Goal: Task Accomplishment & Management: Use online tool/utility

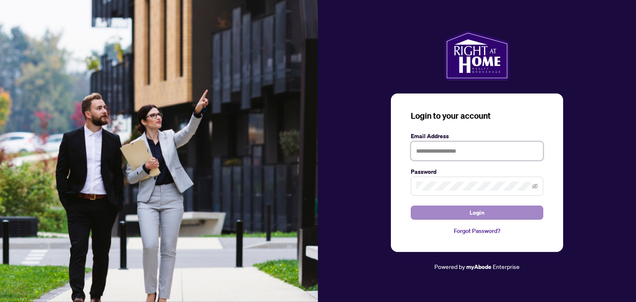
type input "**********"
click at [495, 219] on button "Login" at bounding box center [477, 213] width 132 height 14
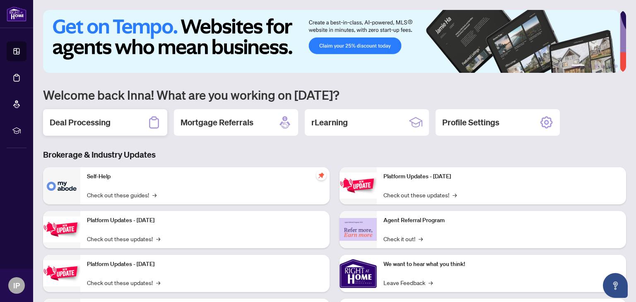
click at [93, 117] on h2 "Deal Processing" at bounding box center [80, 123] width 61 height 12
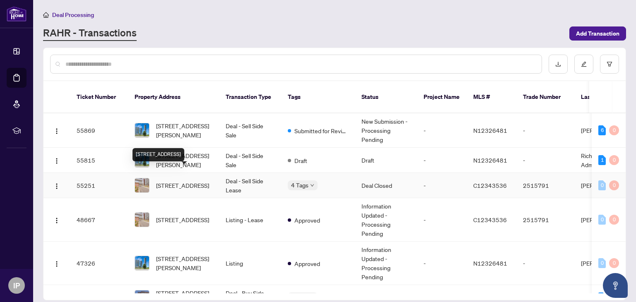
click at [187, 181] on span "[STREET_ADDRESS]" at bounding box center [182, 185] width 53 height 9
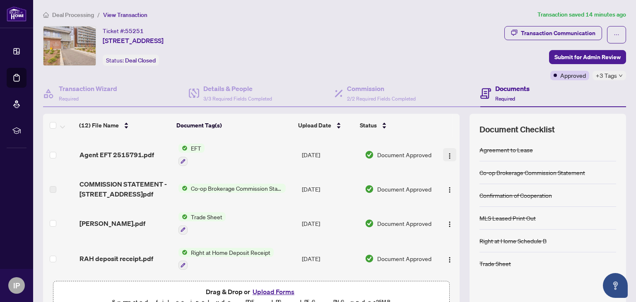
click at [446, 156] on img "button" at bounding box center [449, 156] width 7 height 7
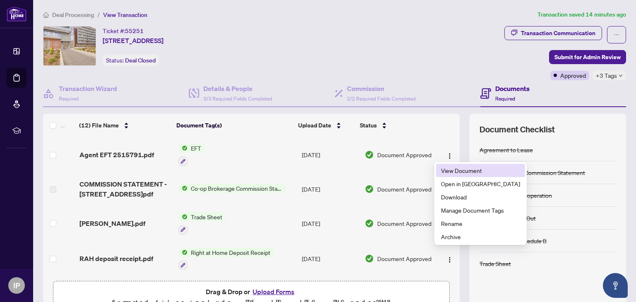
click at [447, 171] on span "View Document" at bounding box center [480, 170] width 79 height 9
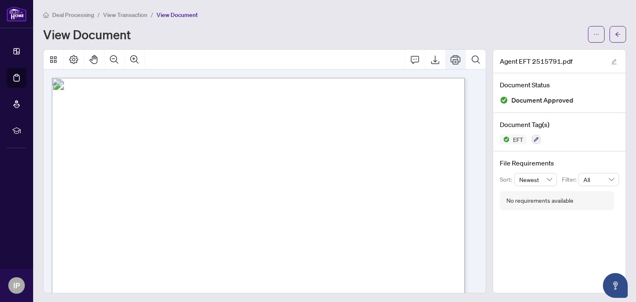
click at [453, 60] on icon "Print" at bounding box center [455, 60] width 10 height 10
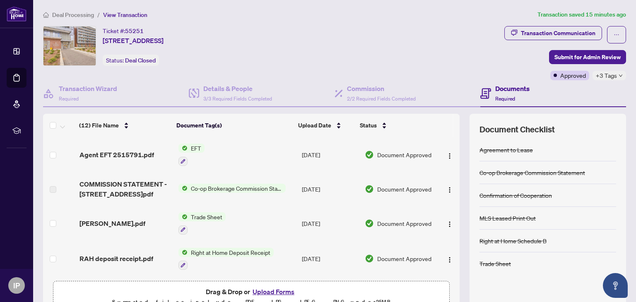
scroll to position [41, 0]
